Goal: Transaction & Acquisition: Purchase product/service

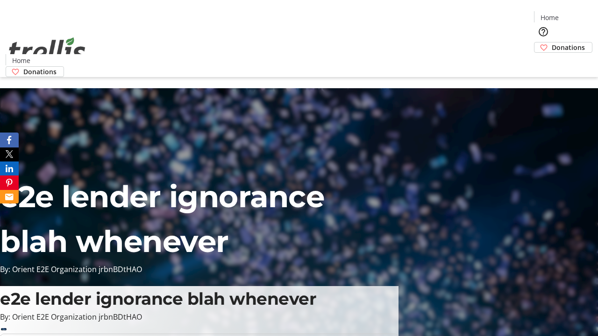
click at [571, 14] on span "Sign Up" at bounding box center [575, 12] width 27 height 11
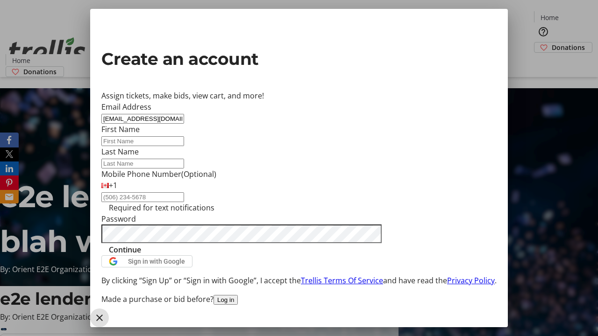
type input "[EMAIL_ADDRESS][DOMAIN_NAME]"
type input "Vita"
type input "[PERSON_NAME]"
click at [141, 256] on span "Continue" at bounding box center [125, 249] width 32 height 11
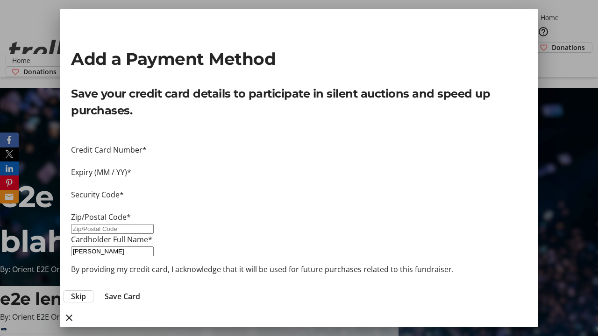
click at [86, 291] on span "Skip" at bounding box center [78, 296] width 15 height 11
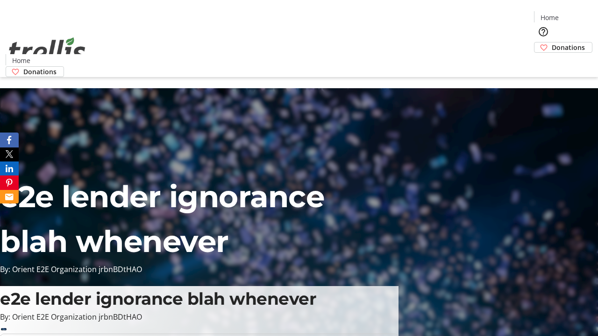
click at [552, 43] on span "Donations" at bounding box center [568, 48] width 33 height 10
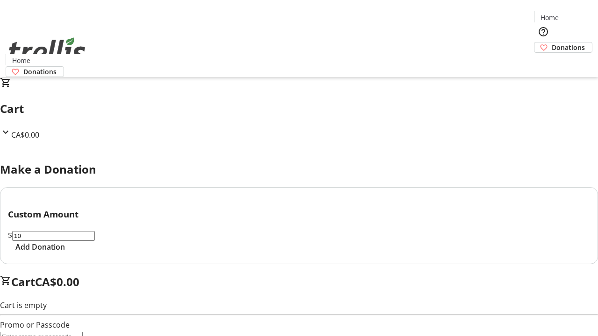
click at [65, 253] on span "Add Donation" at bounding box center [40, 247] width 50 height 11
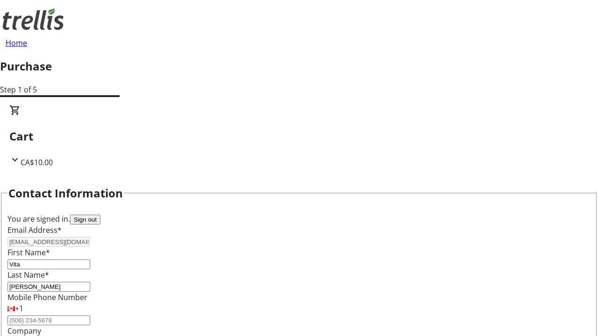
scroll to position [151, 0]
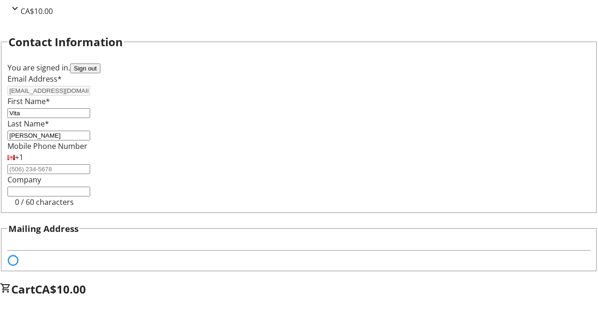
select select "BC"
select select "CA"
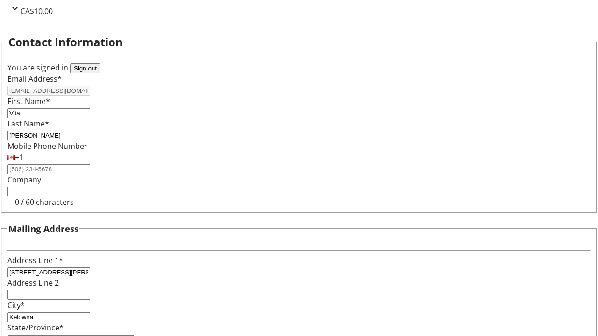
type input "V1Y 0C2"
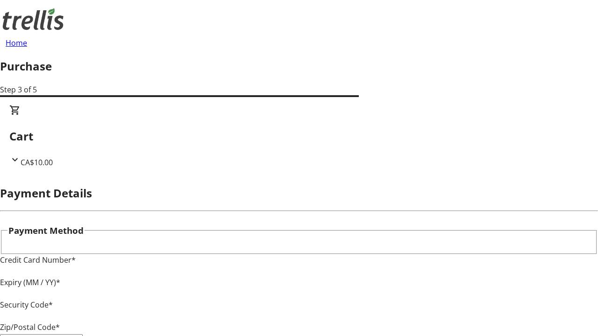
type input "V1Y 0C2"
